Goal: Find specific page/section: Find specific page/section

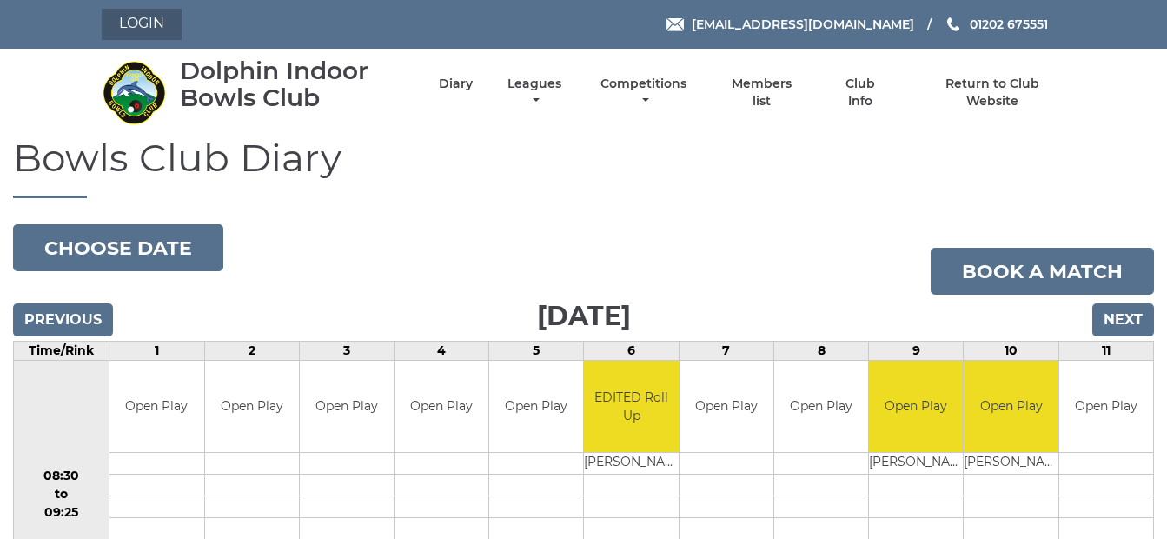
click at [133, 23] on link "Login" at bounding box center [142, 24] width 80 height 31
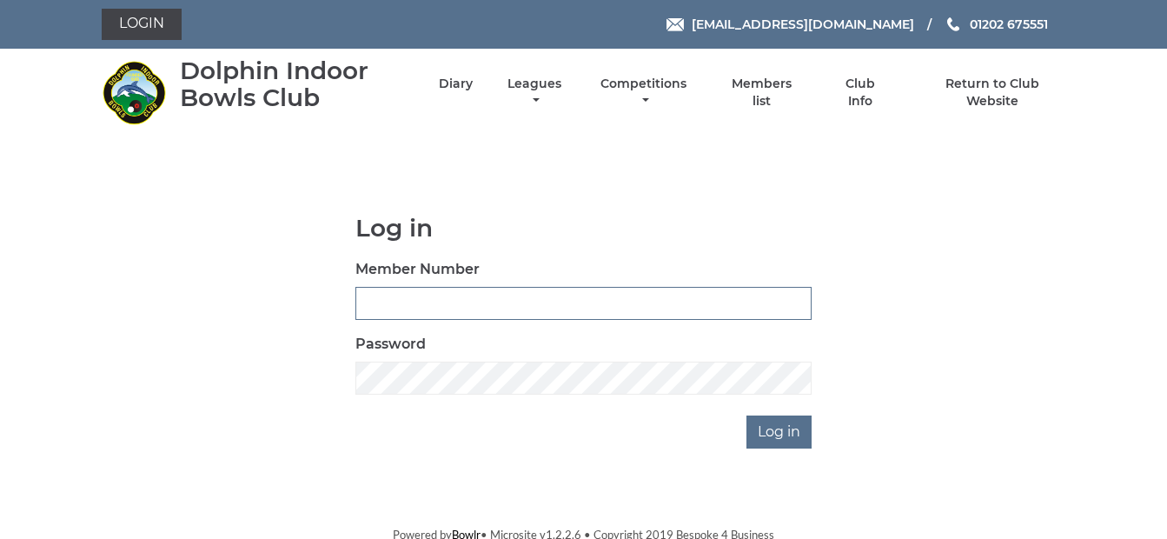
click at [383, 301] on input "Member Number" at bounding box center [583, 303] width 456 height 33
type input "3926"
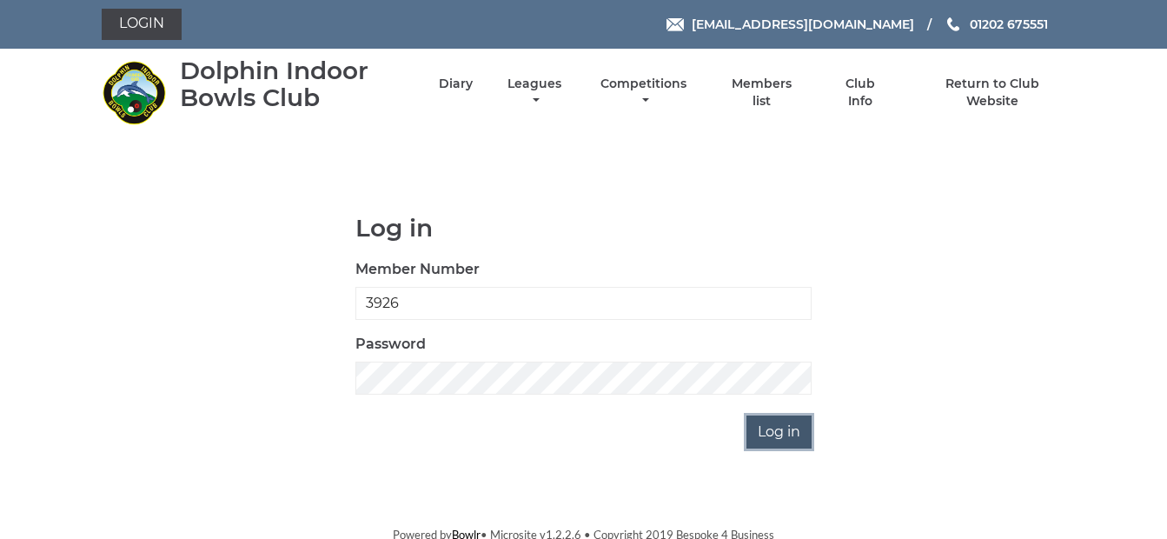
click at [771, 433] on input "Log in" at bounding box center [778, 431] width 65 height 33
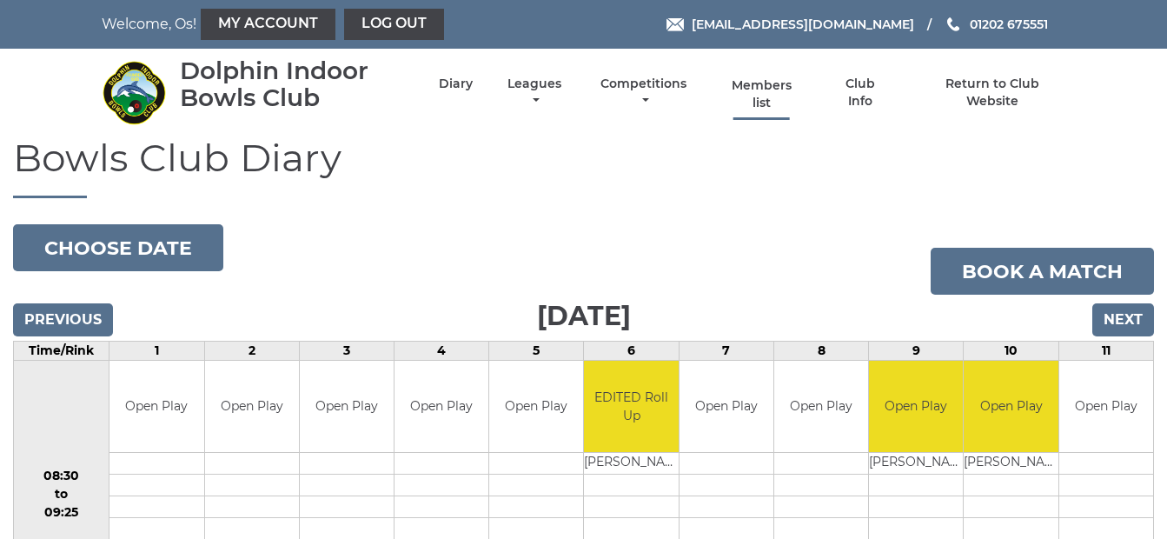
click at [762, 89] on link "Members list" at bounding box center [761, 94] width 80 height 34
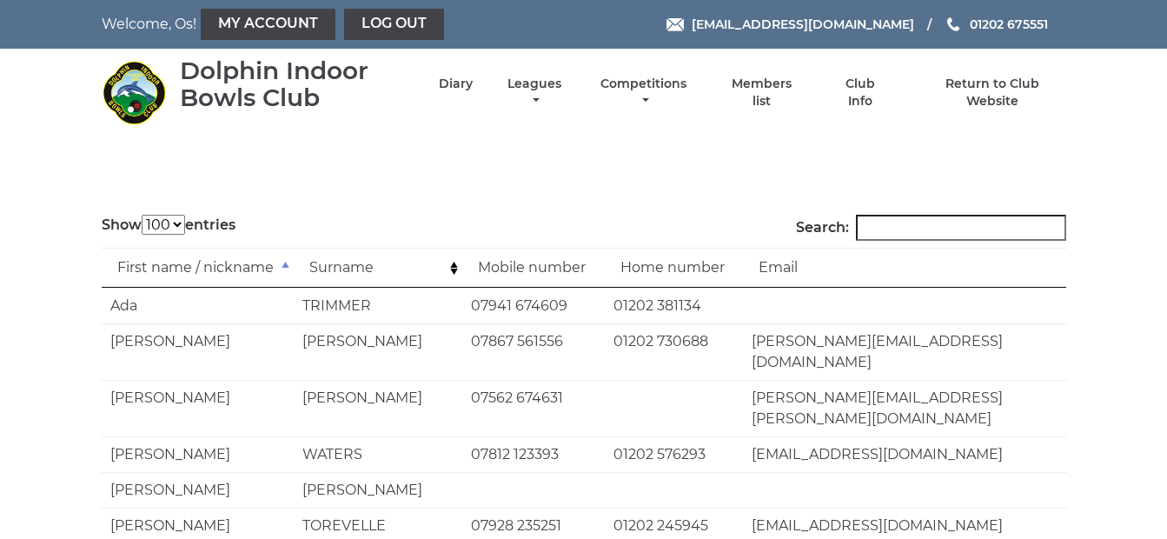
select select "100"
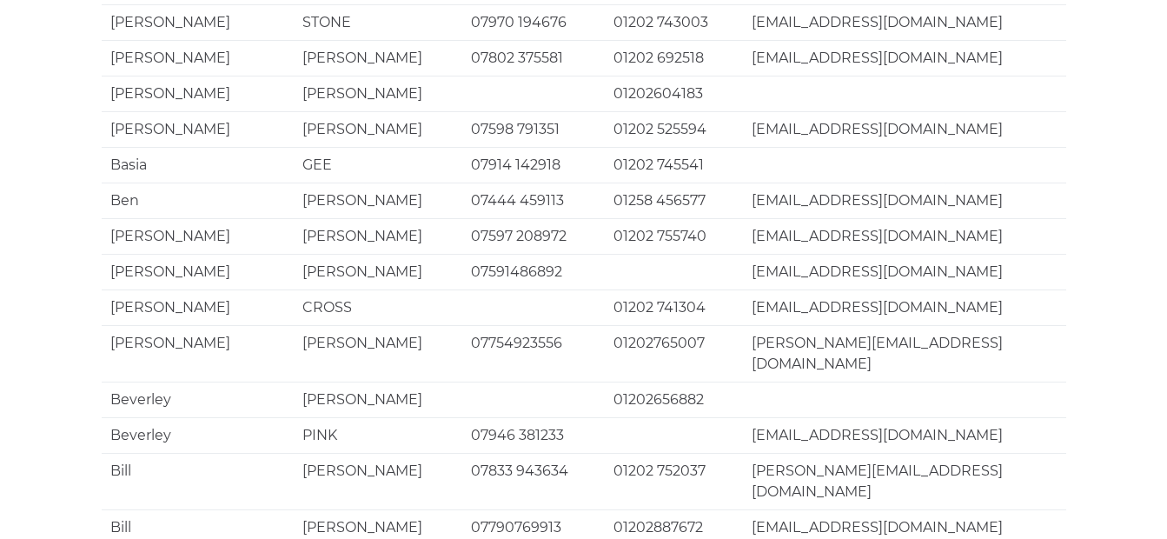
scroll to position [3447, 0]
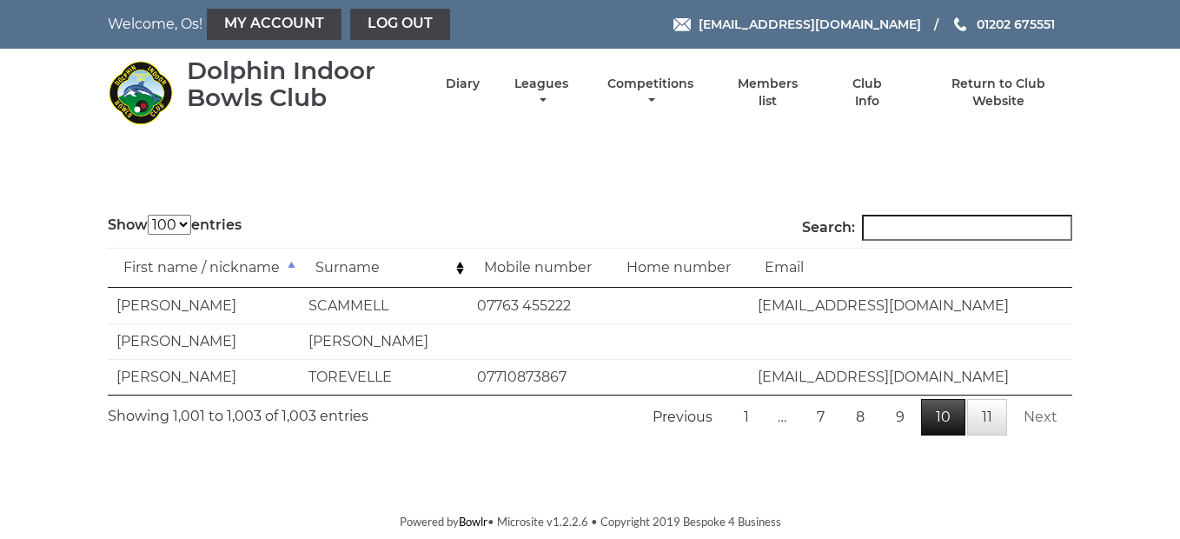
click at [946, 414] on link "10" at bounding box center [943, 417] width 44 height 36
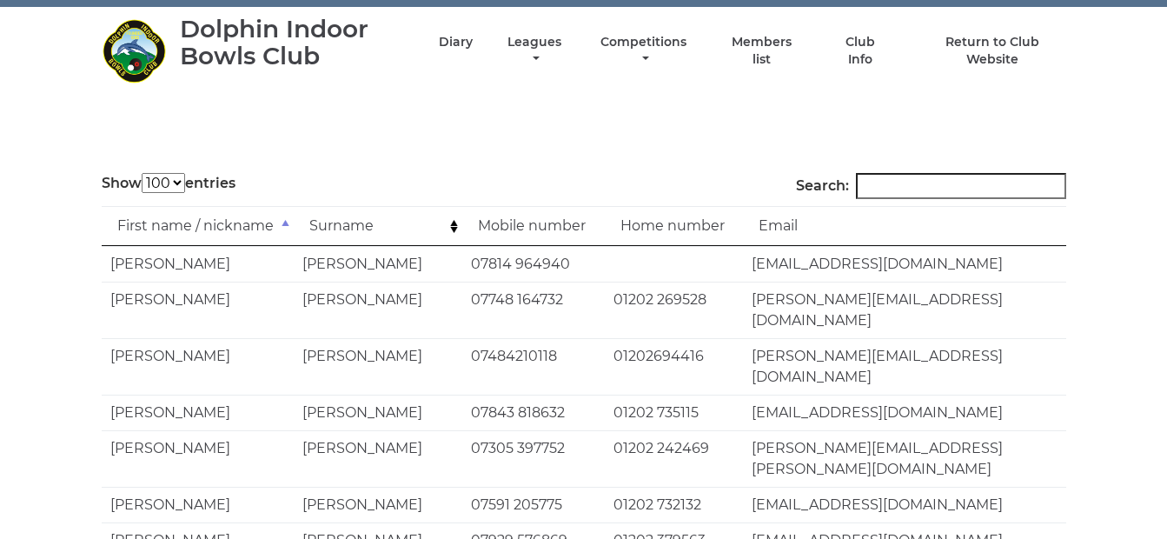
scroll to position [49, 0]
